Goal: Task Accomplishment & Management: Use online tool/utility

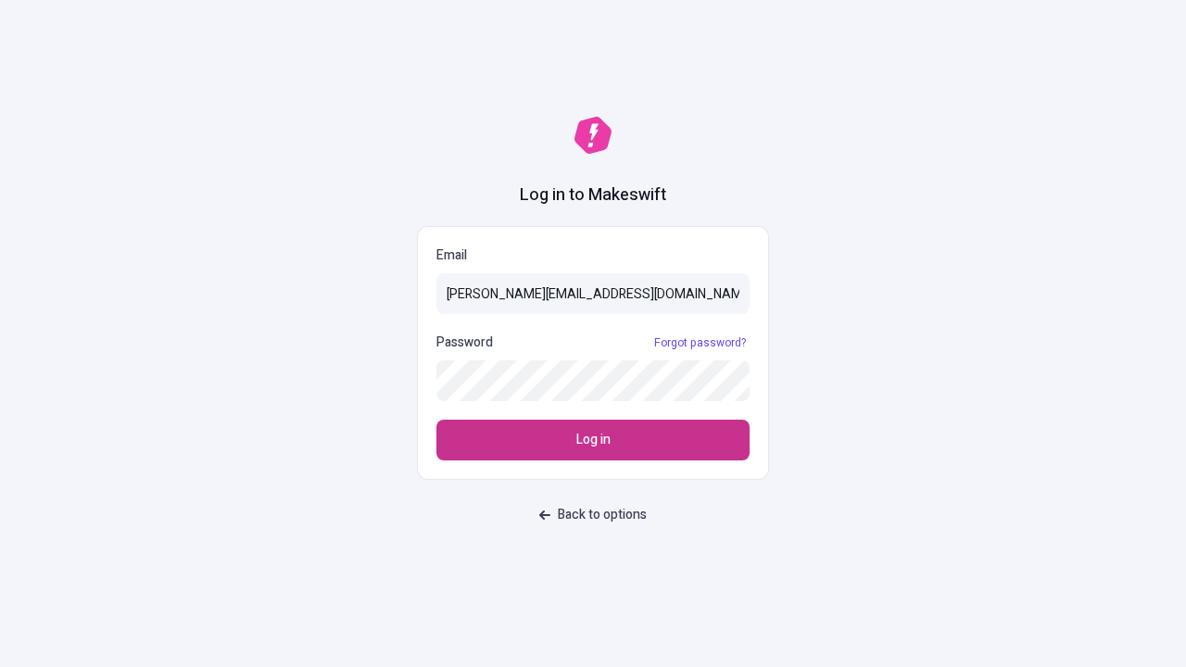
click at [593, 440] on span "Log in" at bounding box center [593, 440] width 34 height 20
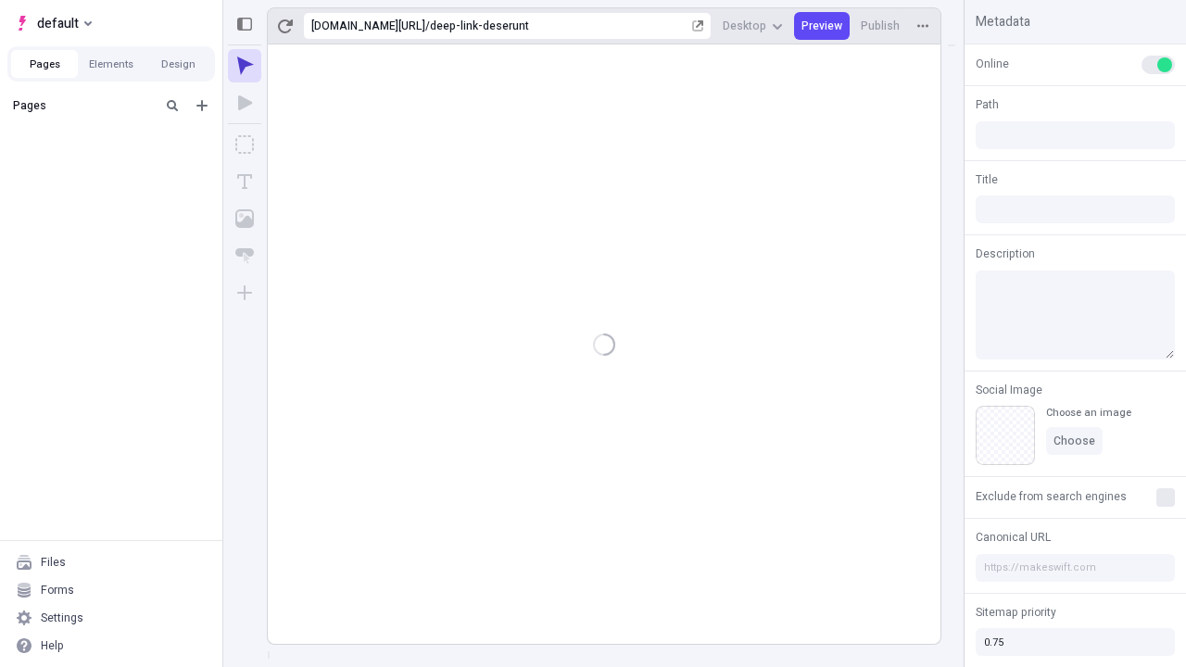
type input "/deep-link-deserunt"
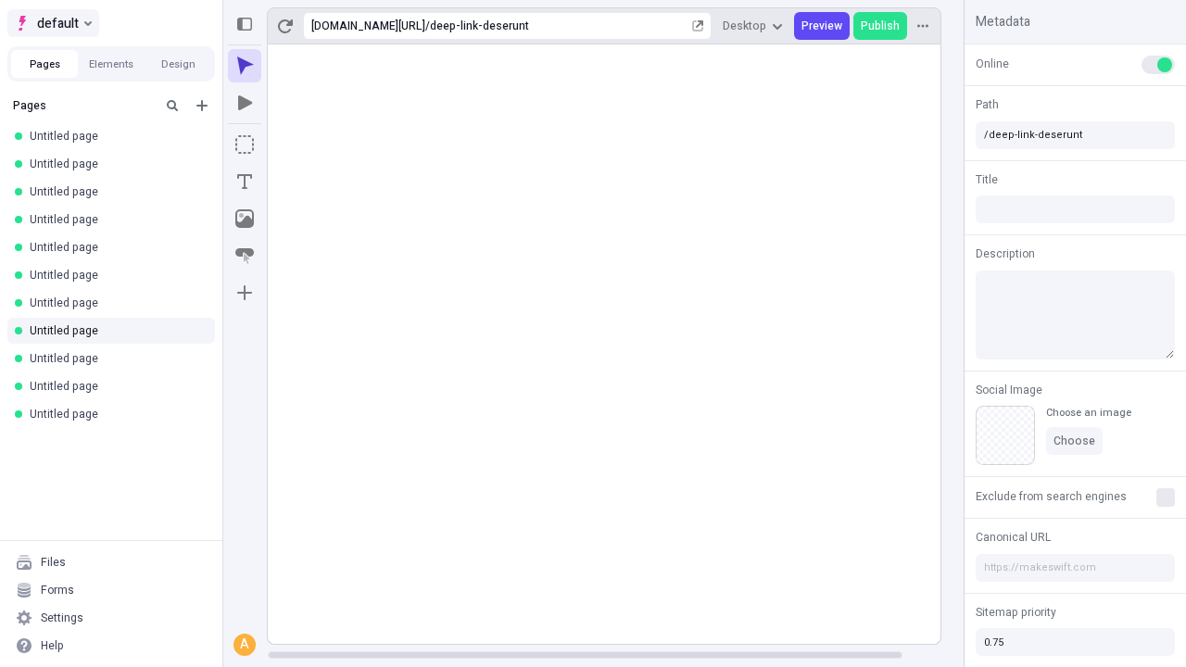
click at [52, 23] on span "default" at bounding box center [58, 23] width 42 height 22
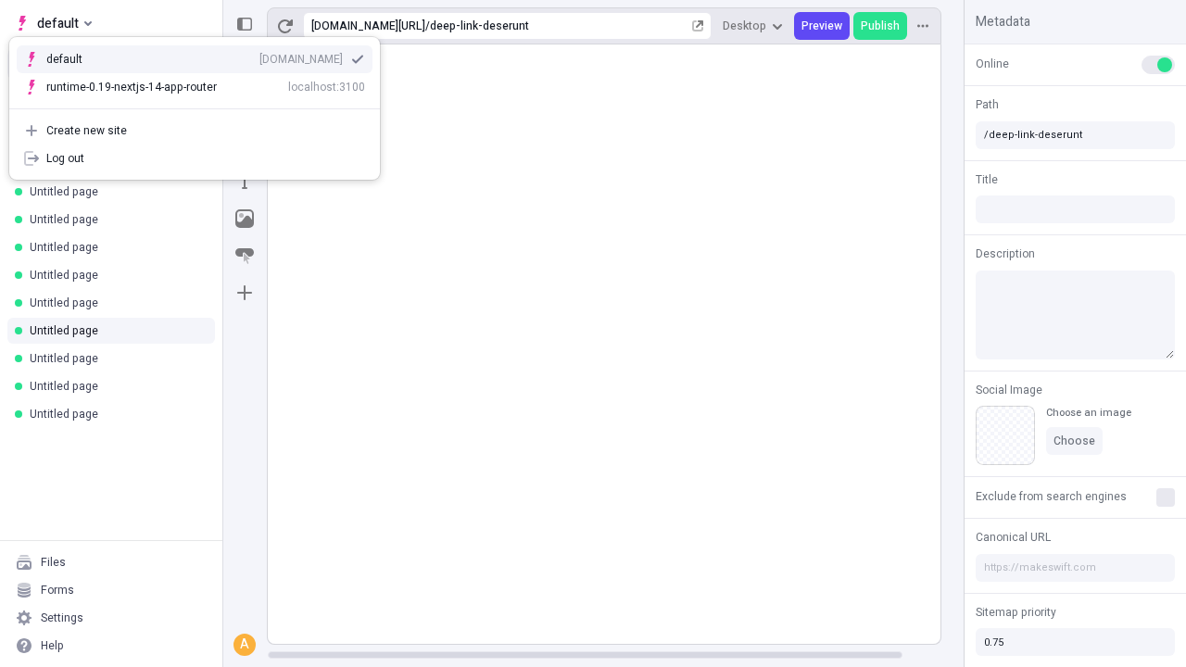
click at [259, 56] on div "qee9k4dy7d.staging.makeswift.site" at bounding box center [300, 59] width 83 height 15
click at [202, 106] on icon "Add new" at bounding box center [201, 105] width 11 height 11
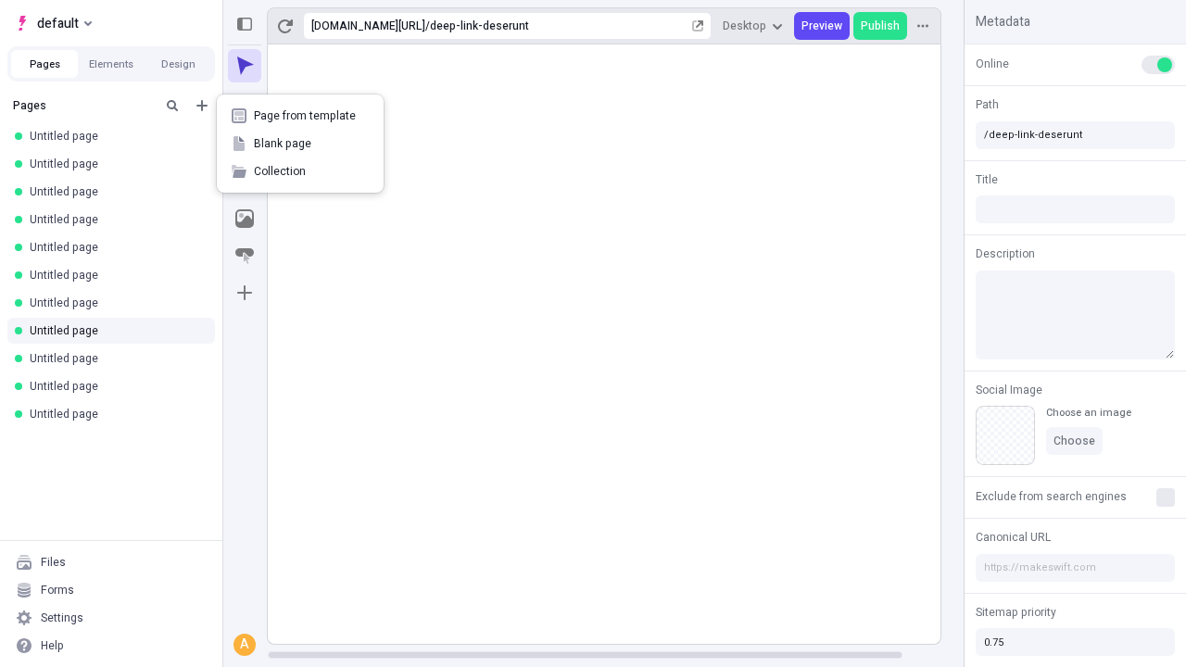
click at [300, 144] on span "Blank page" at bounding box center [311, 143] width 115 height 15
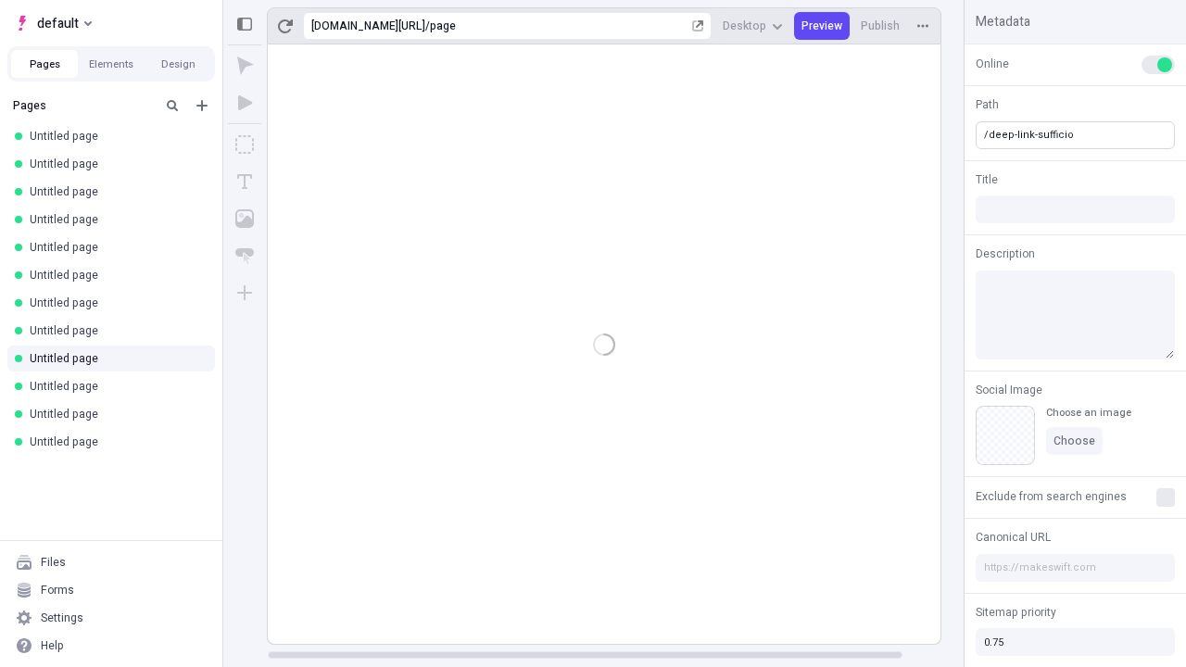
type input "/deep-link-sufficio"
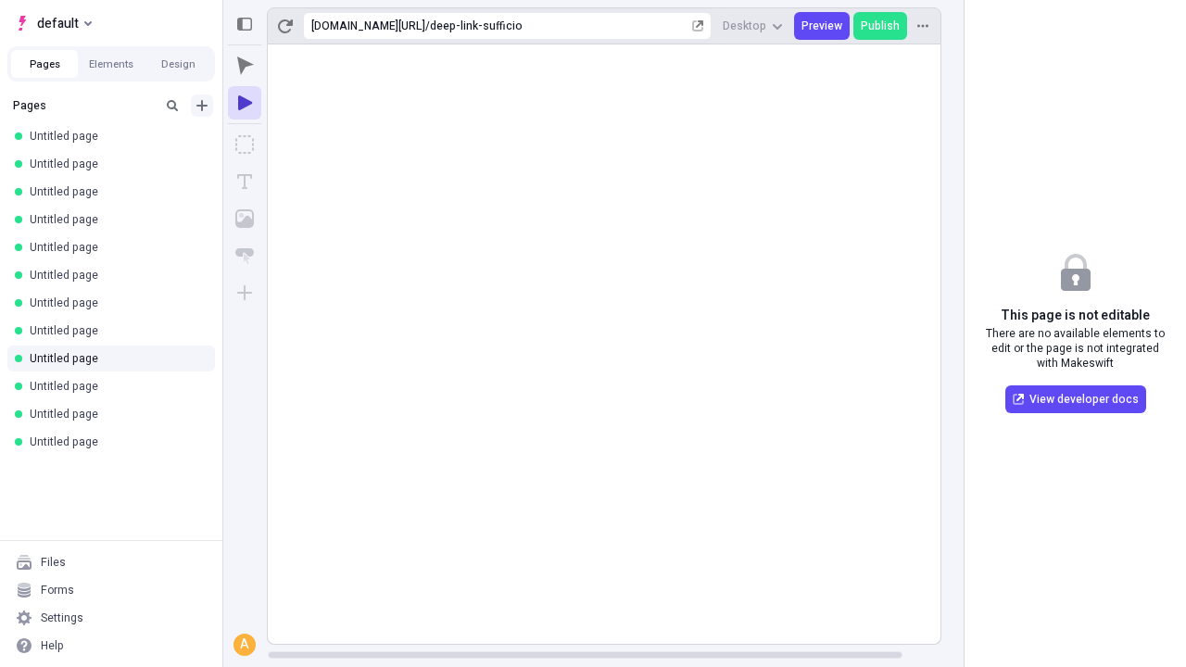
click at [202, 106] on icon "Add new" at bounding box center [201, 105] width 11 height 11
click at [300, 144] on span "Blank page" at bounding box center [311, 143] width 115 height 15
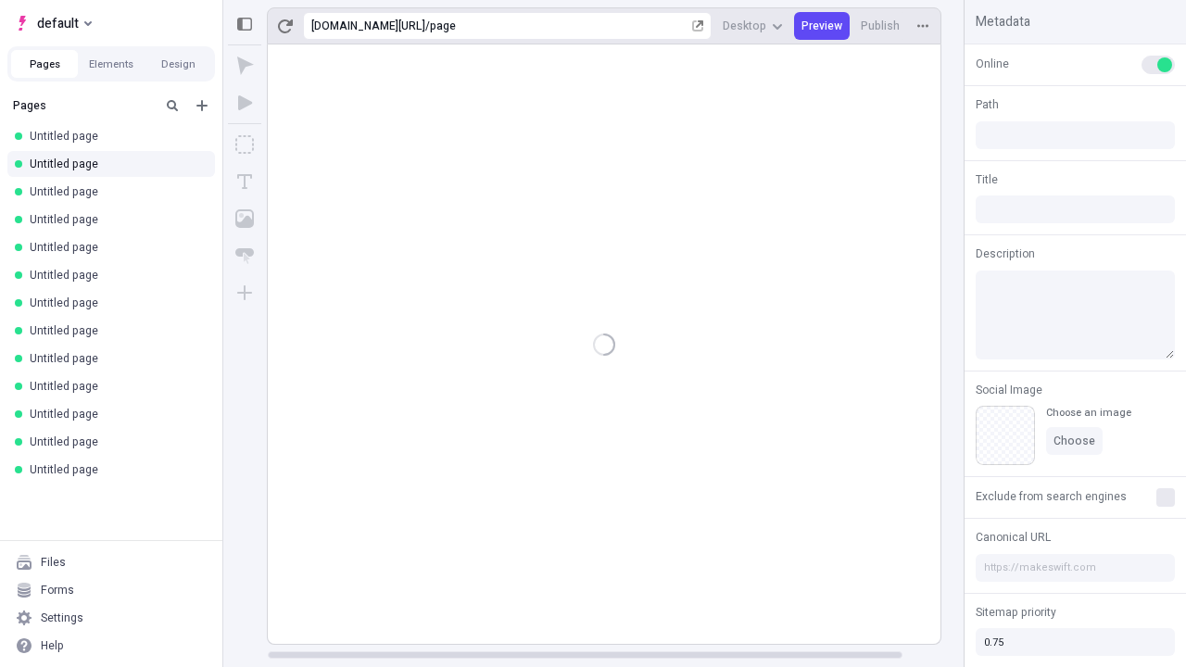
type input "/page"
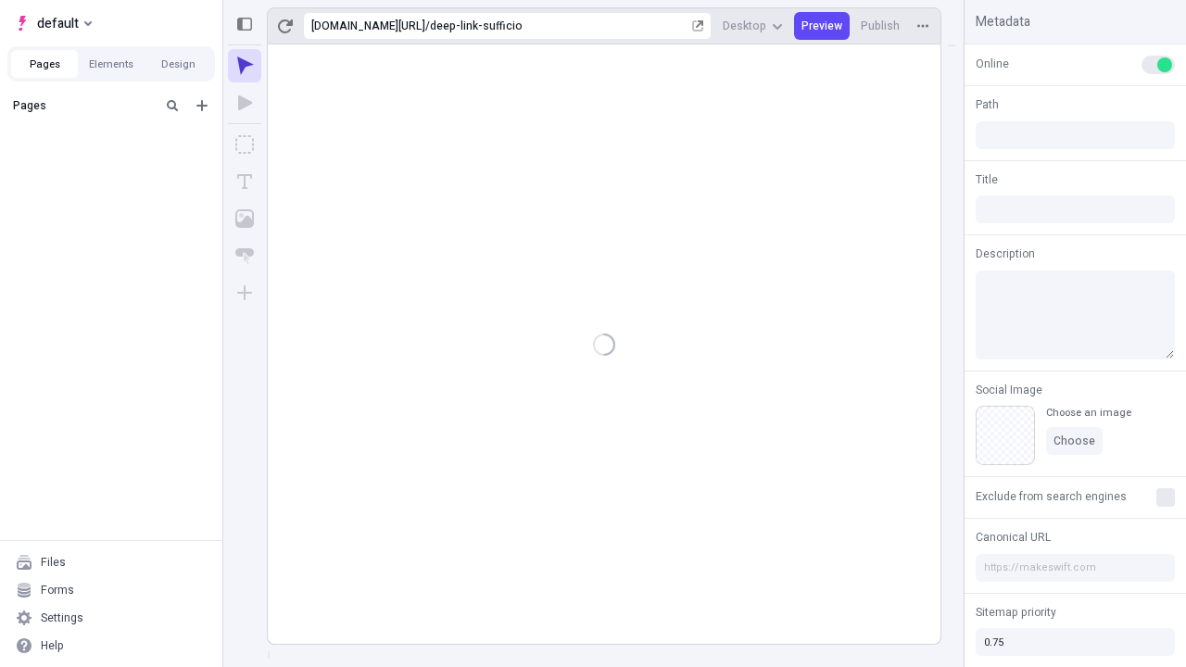
type input "/deep-link-sufficio"
